Goal: Task Accomplishment & Management: Manage account settings

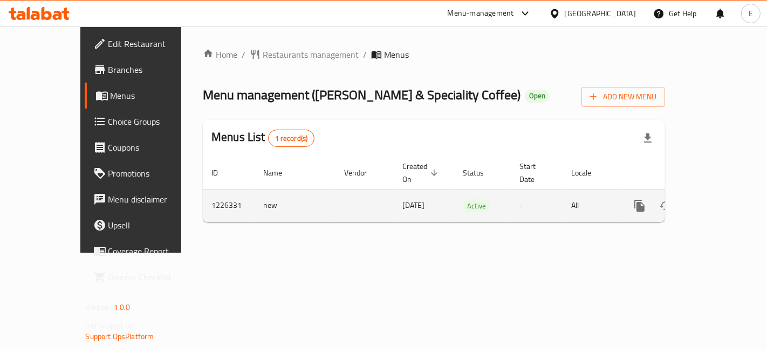
click at [724, 199] on icon "enhanced table" at bounding box center [717, 205] width 13 height 13
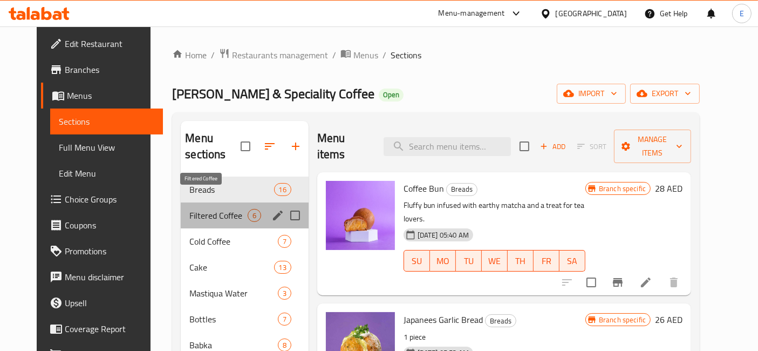
click at [191, 209] on span "Filtered Coffee" at bounding box center [218, 215] width 58 height 13
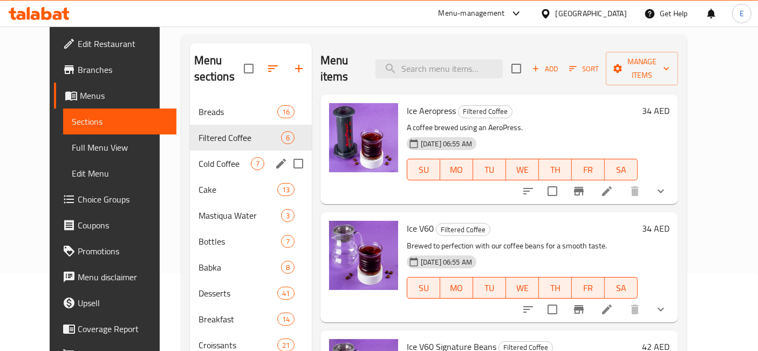
scroll to position [81, 0]
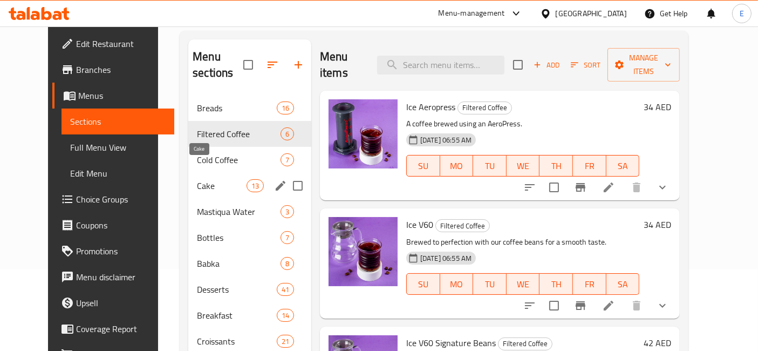
click at [224, 179] on span "Cake" at bounding box center [221, 185] width 49 height 13
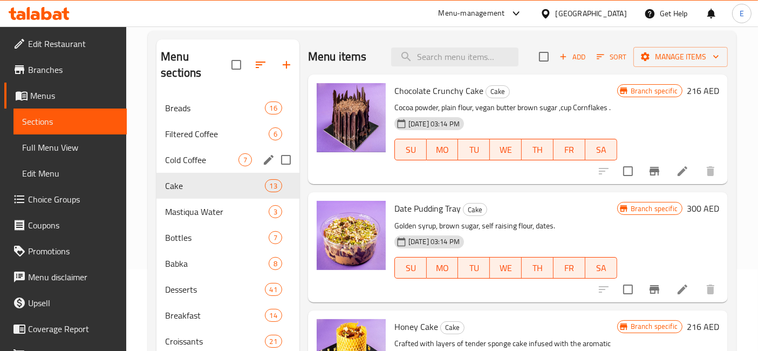
click at [200, 147] on div "Cold Coffee 7" at bounding box center [227, 160] width 143 height 26
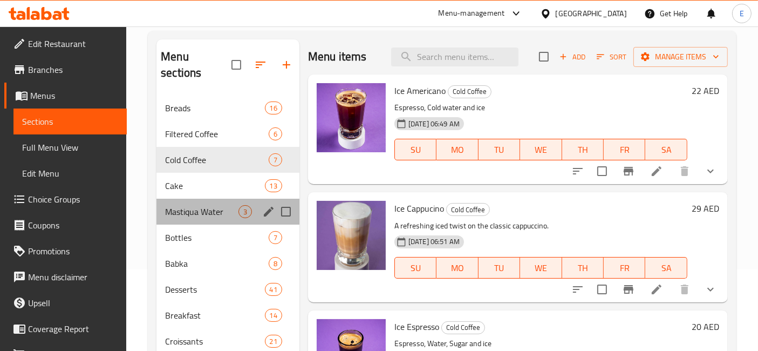
click at [196, 203] on div "Mastiqua Water 3" at bounding box center [227, 212] width 143 height 26
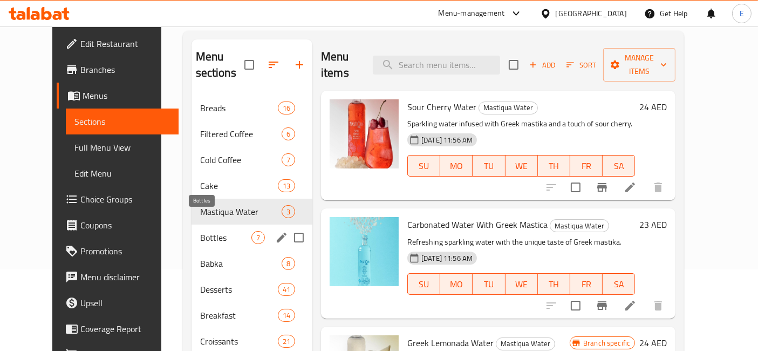
click at [200, 231] on span "Bottles" at bounding box center [225, 237] width 51 height 13
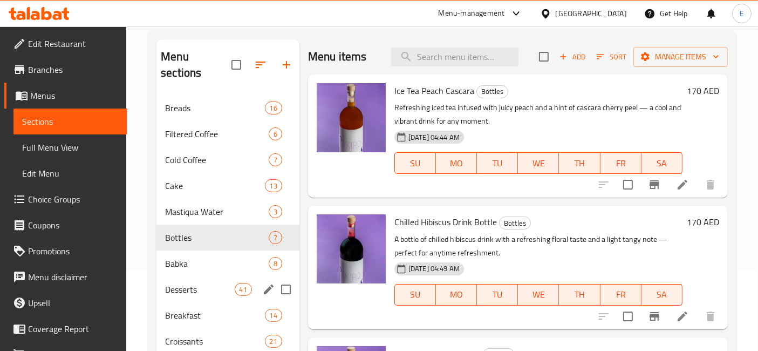
scroll to position [169, 0]
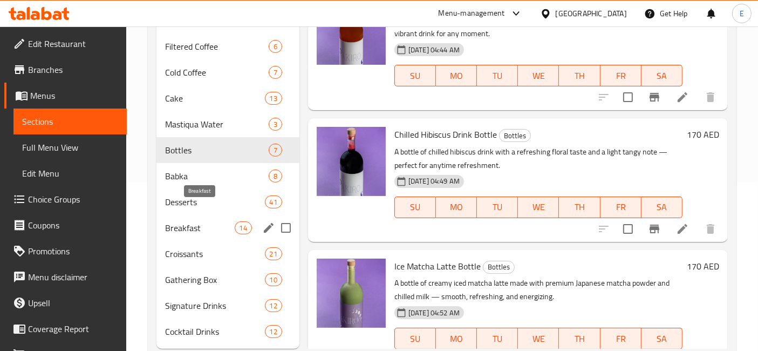
click at [187, 221] on span "Breakfast" at bounding box center [199, 227] width 69 height 13
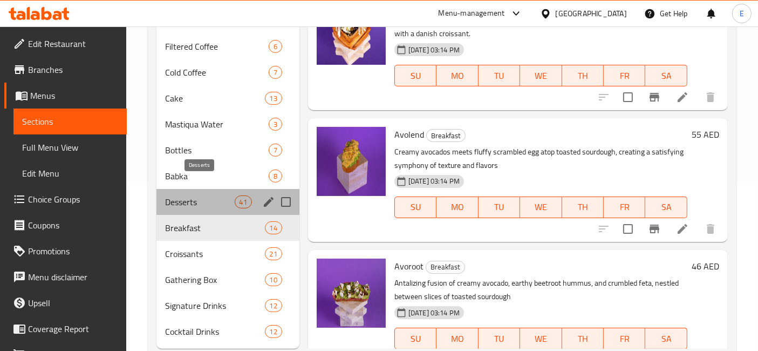
click at [187, 195] on span "Desserts" at bounding box center [199, 201] width 69 height 13
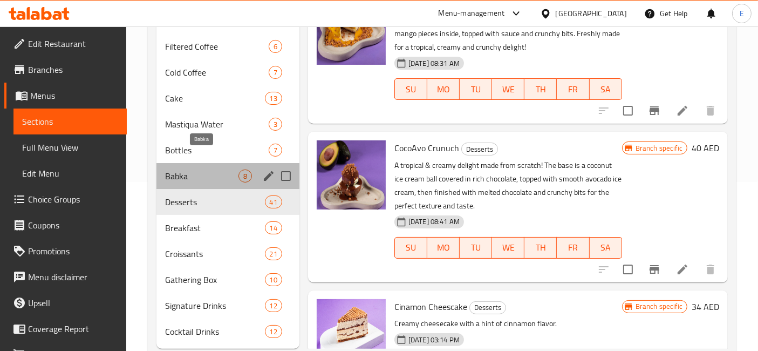
click at [188, 169] on span "Babka" at bounding box center [201, 175] width 73 height 13
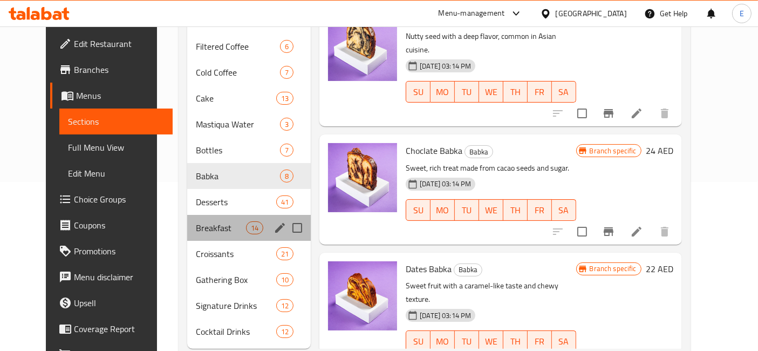
click at [187, 220] on div "Breakfast 14" at bounding box center [249, 228] width 124 height 26
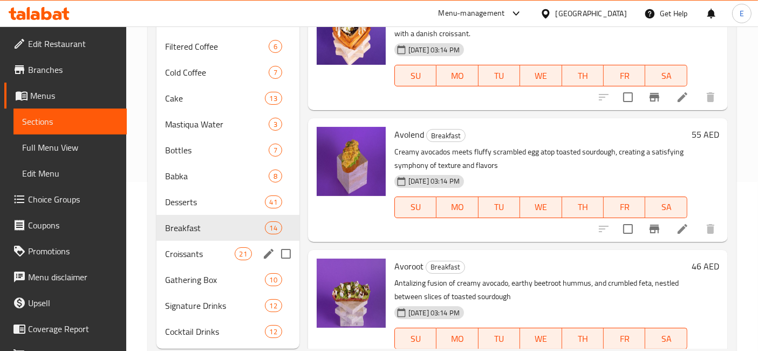
click at [184, 244] on div "Croissants 21" at bounding box center [227, 254] width 143 height 26
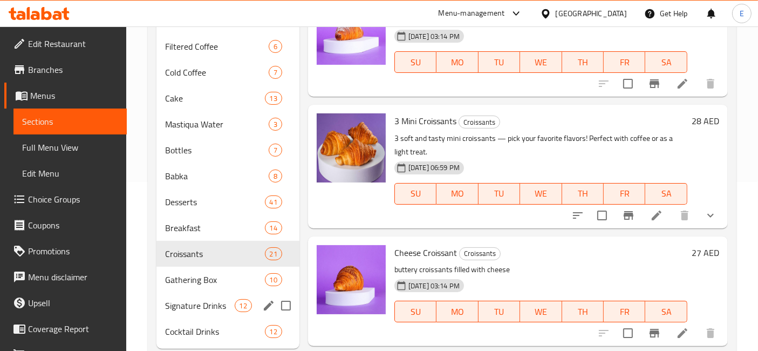
click at [197, 292] on div "Signature Drinks 12" at bounding box center [227, 305] width 143 height 26
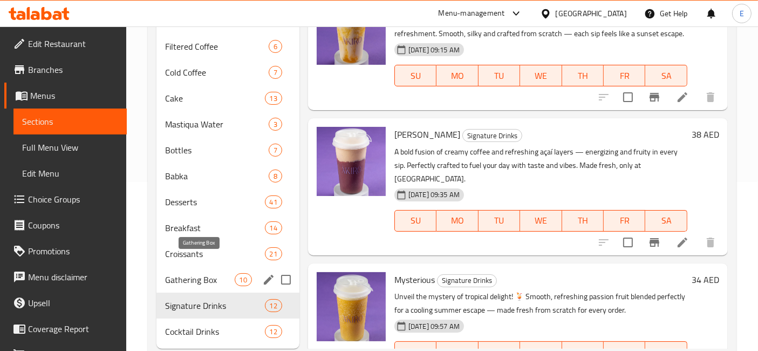
click at [189, 273] on span "Gathering Box" at bounding box center [199, 279] width 69 height 13
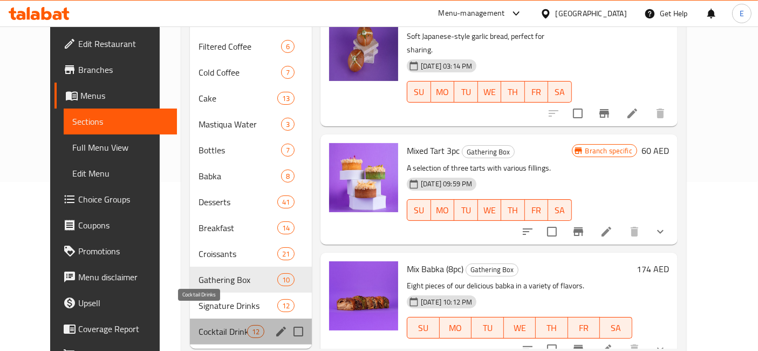
click at [199, 325] on span "Cocktail Drinks" at bounding box center [223, 331] width 49 height 13
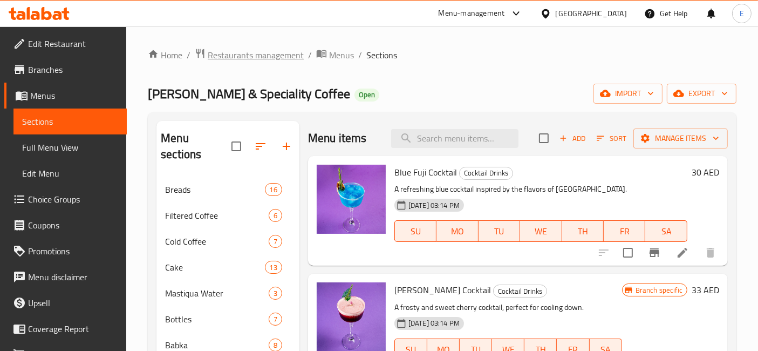
click at [252, 54] on span "Restaurants management" at bounding box center [256, 55] width 96 height 13
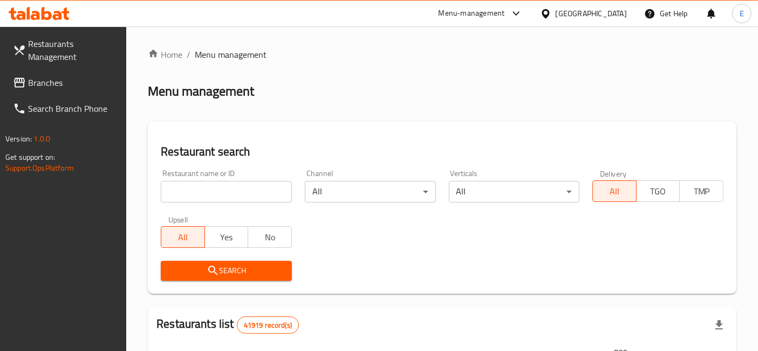
click at [452, 15] on div "Menu-management" at bounding box center [472, 13] width 66 height 13
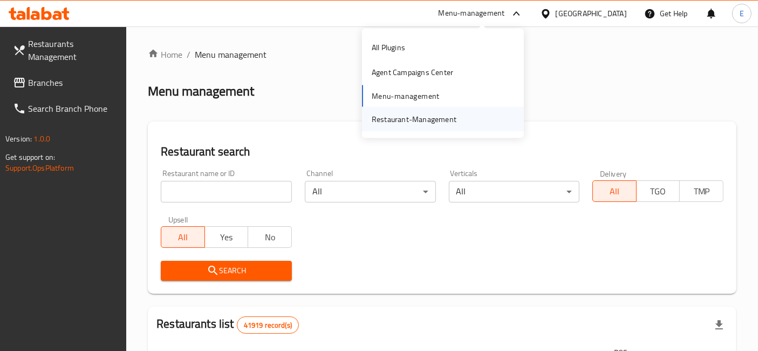
click at [452, 115] on div "Restaurant-Management" at bounding box center [414, 119] width 85 height 12
